Goal: Navigation & Orientation: Understand site structure

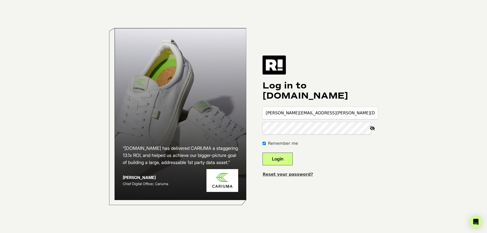
type input "[PERSON_NAME][EMAIL_ADDRESS][PERSON_NAME][DOMAIN_NAME]"
click at [263, 153] on button "Login" at bounding box center [278, 159] width 30 height 13
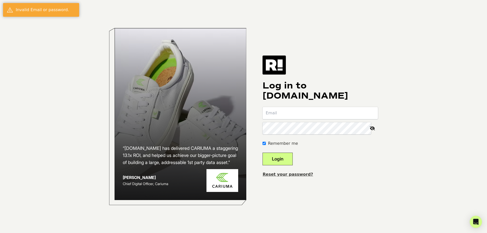
click at [301, 116] on input "email" at bounding box center [320, 113] width 115 height 12
type input "[PERSON_NAME][EMAIL_ADDRESS][PERSON_NAME][DOMAIN_NAME]"
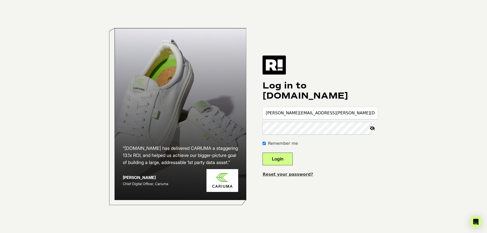
click at [263, 153] on button "Login" at bounding box center [278, 159] width 30 height 13
type input "[PERSON_NAME][EMAIL_ADDRESS][PERSON_NAME][DOMAIN_NAME]"
click at [263, 153] on button "Login" at bounding box center [278, 159] width 30 height 13
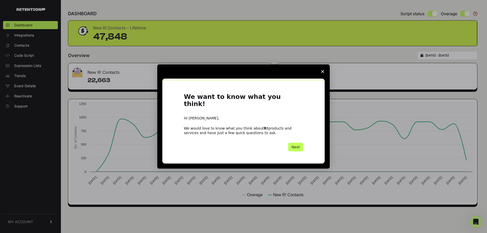
click at [296, 144] on button "Next" at bounding box center [295, 147] width 15 height 9
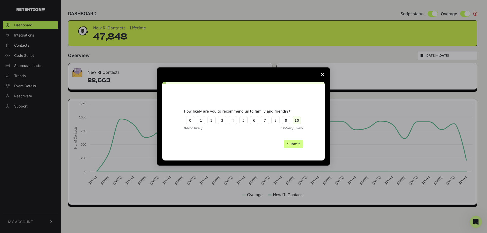
click at [294, 123] on button "10" at bounding box center [297, 120] width 8 height 8
click at [296, 141] on button "Submit" at bounding box center [293, 144] width 19 height 9
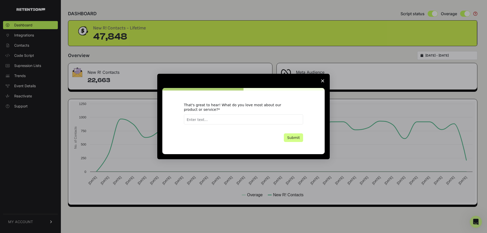
click at [282, 122] on input "Enter text..." at bounding box center [243, 119] width 119 height 10
type input "The results (email matching) speak for themselves!"
click at [295, 138] on button "Submit" at bounding box center [293, 137] width 19 height 9
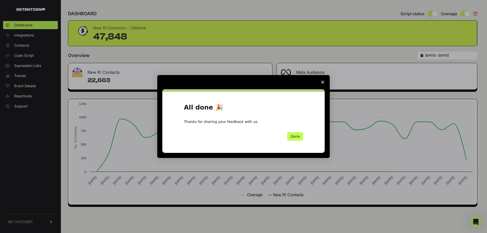
click at [297, 136] on button "Done" at bounding box center [295, 136] width 16 height 9
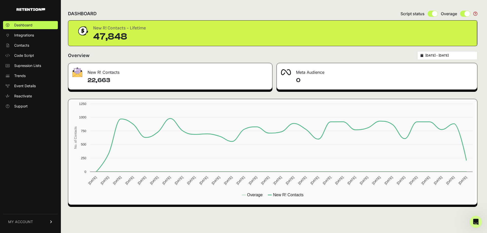
click at [40, 223] on link "MY ACCOUNT" at bounding box center [30, 221] width 55 height 15
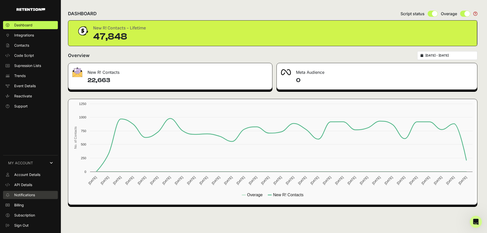
click at [29, 194] on span "Notifications" at bounding box center [24, 195] width 21 height 5
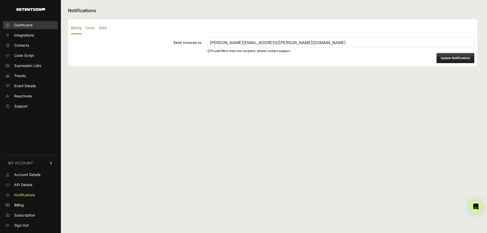
click at [27, 26] on span "Dashboard" at bounding box center [23, 25] width 18 height 5
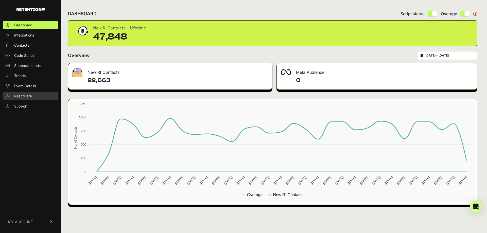
click at [31, 96] on span "Reactivate" at bounding box center [23, 96] width 18 height 5
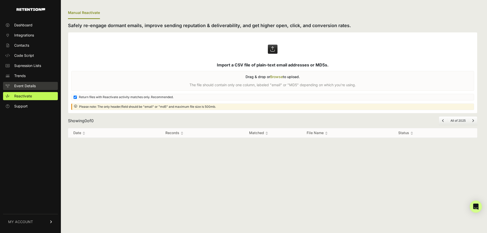
click at [31, 85] on span "Event Details" at bounding box center [25, 85] width 22 height 5
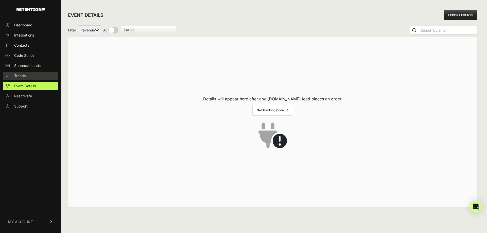
click at [30, 74] on link "Trends" at bounding box center [30, 76] width 55 height 8
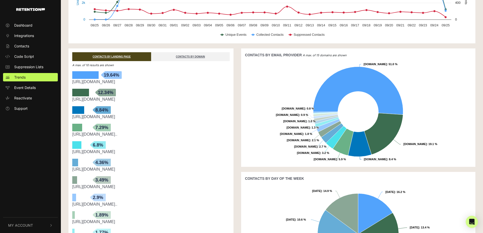
scroll to position [76, 0]
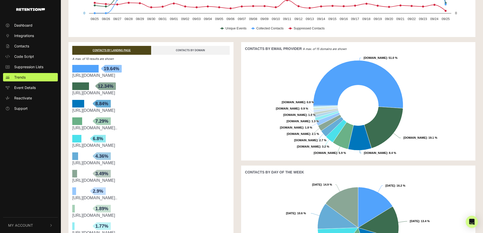
click at [191, 50] on link "CONTACTS BY DOMAIN" at bounding box center [190, 50] width 79 height 9
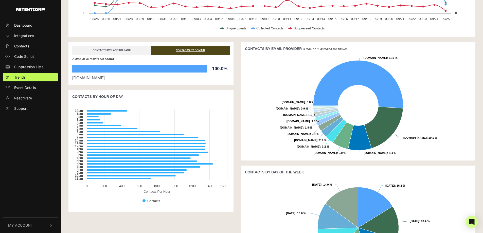
click at [112, 50] on link "CONTACTS BY LANDING PAGE" at bounding box center [111, 50] width 79 height 9
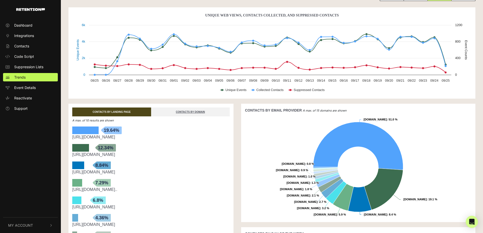
scroll to position [5, 0]
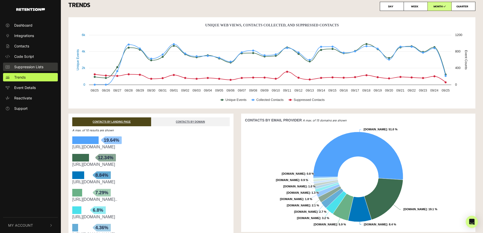
click at [23, 63] on link "Suppression Lists" at bounding box center [30, 67] width 55 height 8
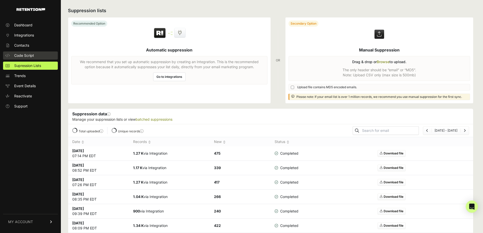
click at [26, 55] on span "Code Script" at bounding box center [24, 55] width 20 height 5
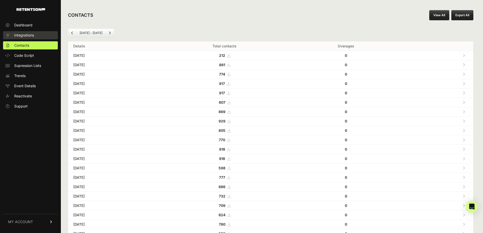
click at [24, 36] on span "Integrations" at bounding box center [24, 35] width 20 height 5
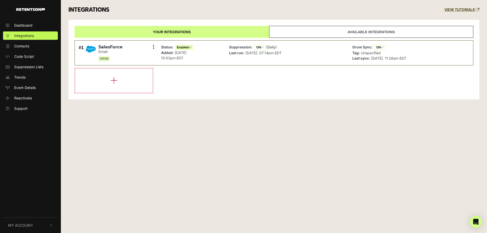
click at [304, 36] on link "Available integrations" at bounding box center [371, 32] width 204 height 12
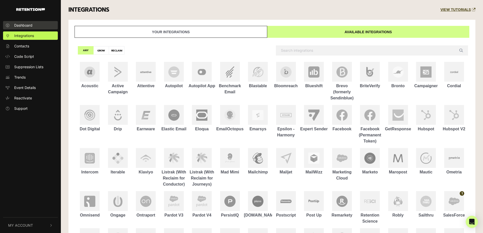
click at [17, 24] on span "Dashboard" at bounding box center [23, 25] width 18 height 5
